Goal: Task Accomplishment & Management: Use online tool/utility

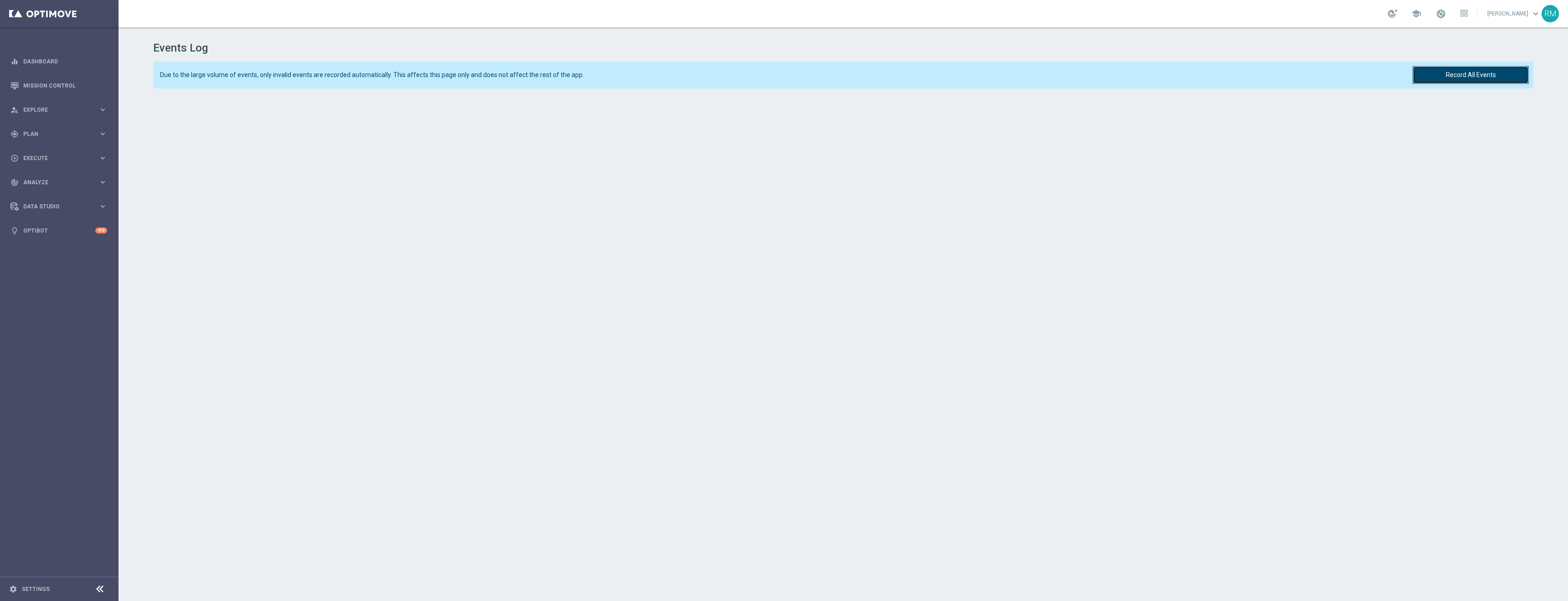
click at [1447, 71] on button "Record All Events" at bounding box center [1471, 75] width 116 height 18
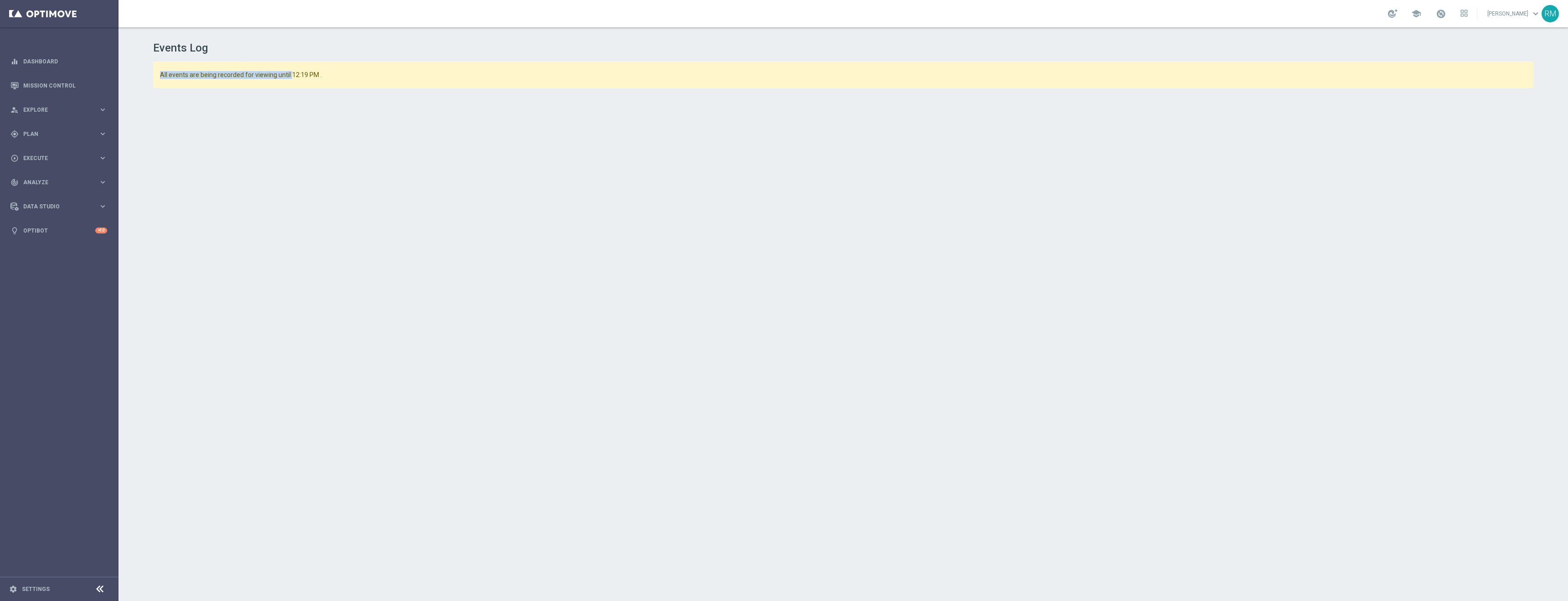
drag, startPoint x: 292, startPoint y: 72, endPoint x: 444, endPoint y: 65, distance: 152.2
click at [423, 67] on div "All events are being recorded for viewing until 12:19 PM ." at bounding box center [844, 74] width 1381 height 26
click at [310, 83] on div "All events are being recorded for viewing until 12:19 PM ." at bounding box center [844, 74] width 1381 height 26
drag, startPoint x: 290, startPoint y: 73, endPoint x: 329, endPoint y: 77, distance: 39.2
click at [329, 77] on span "All events are being recorded for viewing until 12:19 PM ." at bounding box center [780, 75] width 1241 height 8
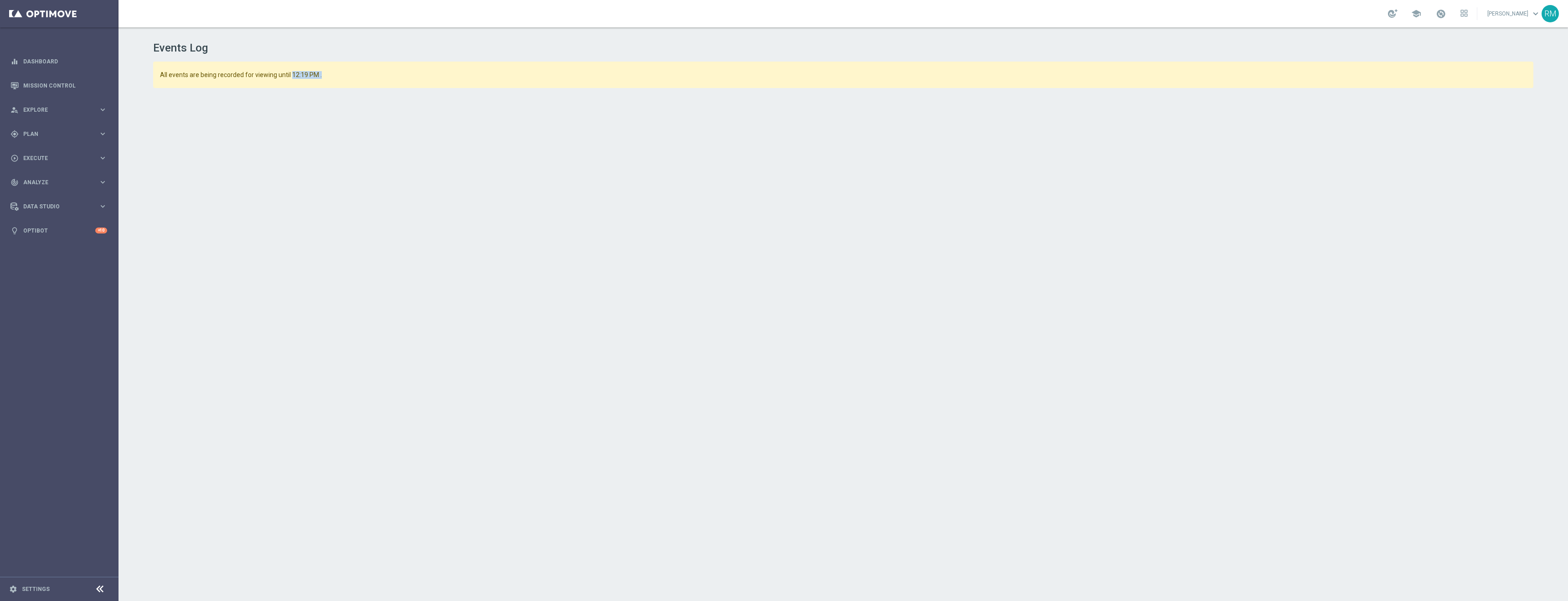
click at [315, 76] on span "All events are being recorded for viewing until 12:19 PM ." at bounding box center [780, 75] width 1241 height 8
drag, startPoint x: 290, startPoint y: 74, endPoint x: 315, endPoint y: 75, distance: 25.0
click at [315, 75] on span "All events are being recorded for viewing until 12:19 PM ." at bounding box center [780, 75] width 1241 height 8
click at [569, 33] on header "Events Log" at bounding box center [844, 41] width 1381 height 27
